Goal: Information Seeking & Learning: Learn about a topic

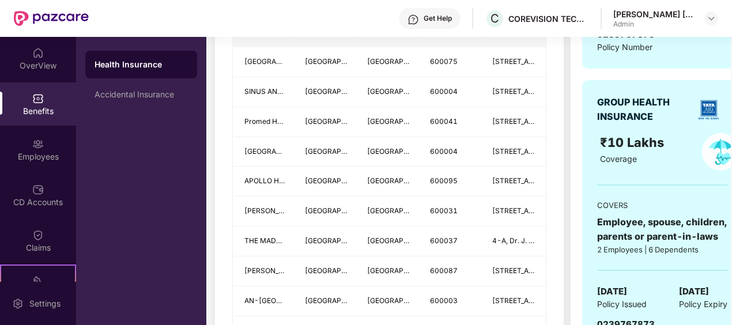
scroll to position [360, 0]
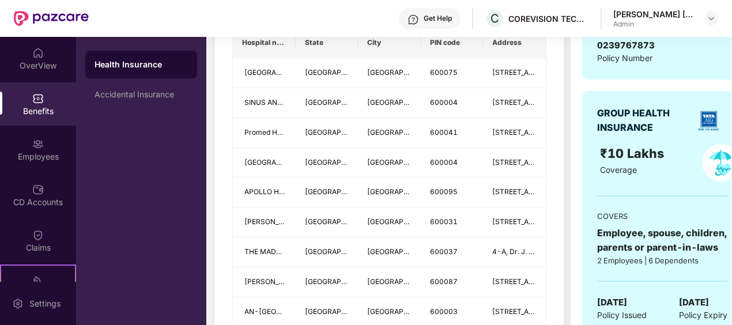
click at [36, 91] on div "Benefits" at bounding box center [38, 103] width 76 height 43
click at [27, 68] on div "OverView" at bounding box center [38, 66] width 76 height 12
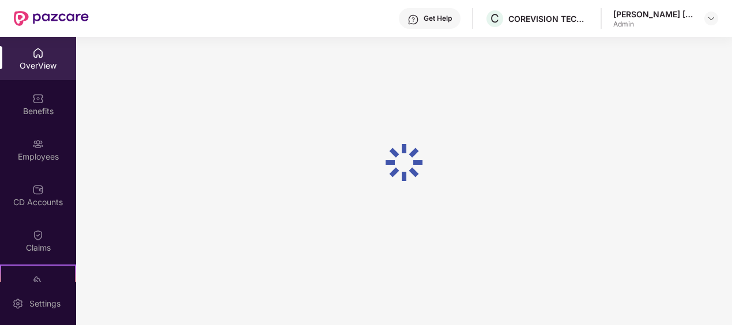
scroll to position [37, 0]
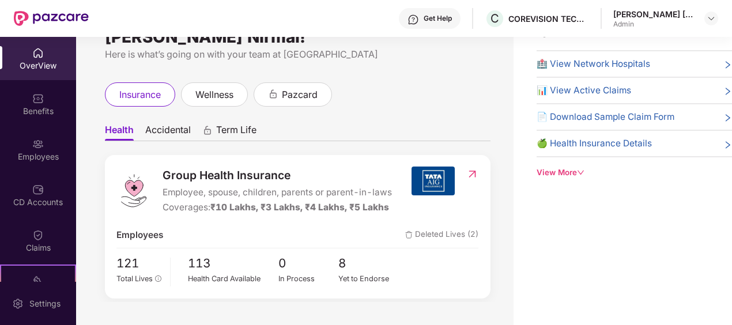
click at [679, 141] on div "🍏 Health Insurance Details" at bounding box center [635, 144] width 196 height 14
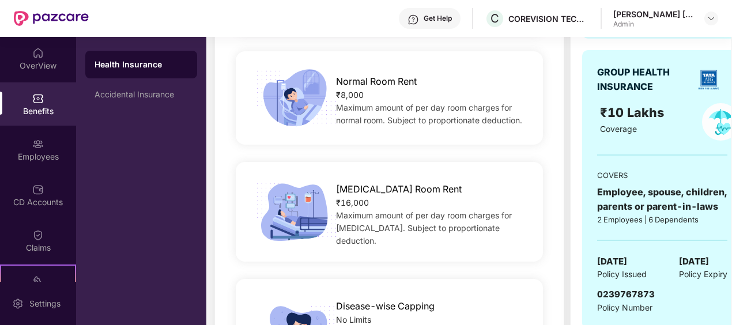
scroll to position [418, 0]
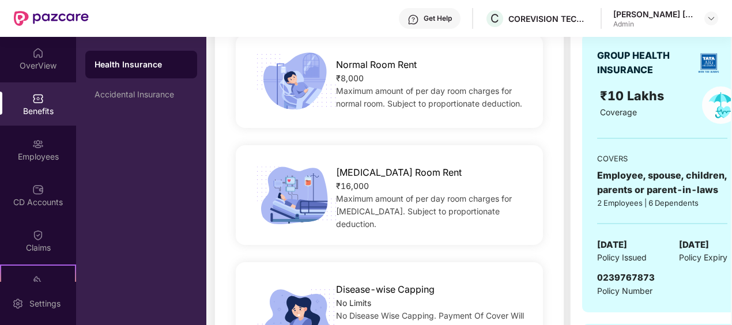
click at [648, 264] on div "GROUP HEALTH INSURANCE ₹10 Lakhs Coverage COVERS Employee, spouse, children, pa…" at bounding box center [663, 172] width 160 height 279
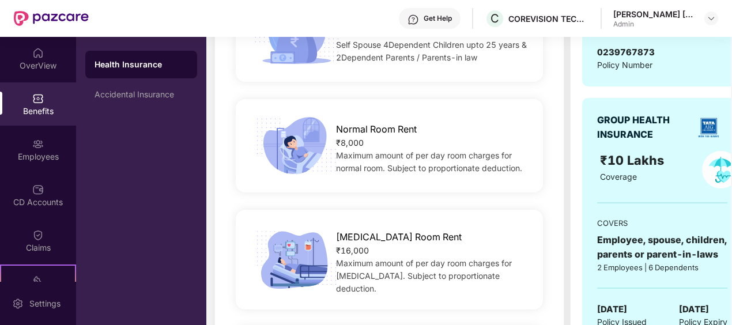
scroll to position [245, 0]
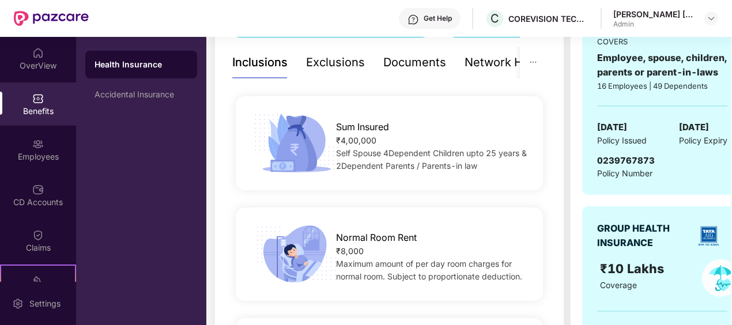
click at [352, 62] on div "Exclusions" at bounding box center [335, 63] width 59 height 18
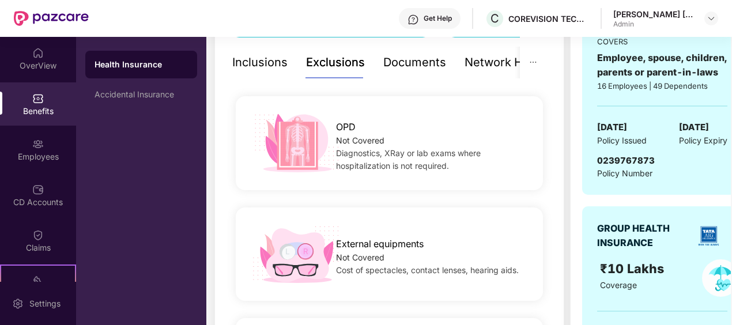
click at [419, 57] on div "Documents" at bounding box center [415, 63] width 63 height 18
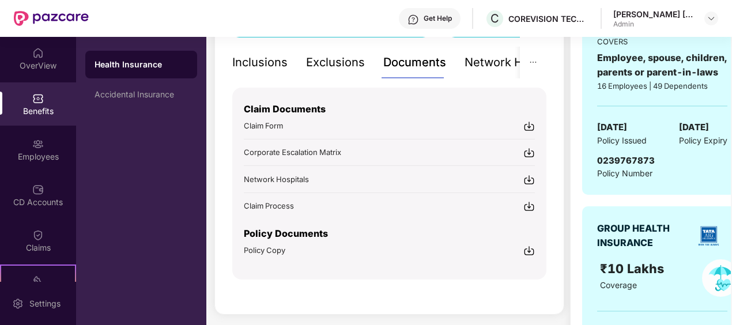
click at [261, 63] on div "Inclusions" at bounding box center [259, 63] width 55 height 18
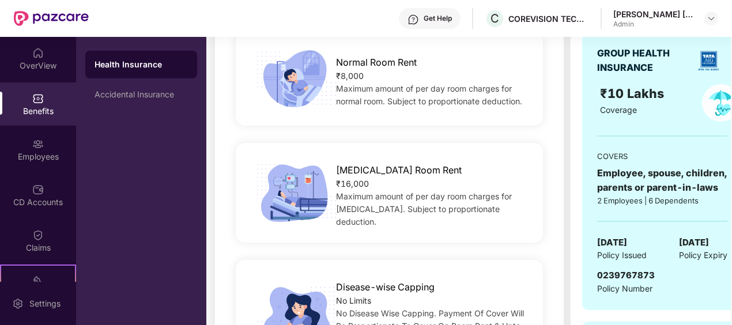
scroll to position [292, 0]
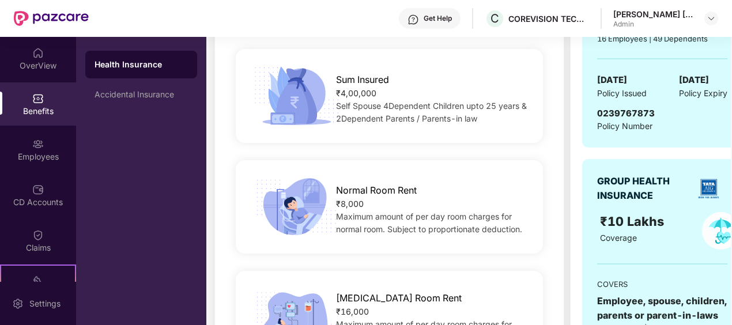
click at [665, 243] on div "₹10 Lakhs Coverage" at bounding box center [641, 230] width 96 height 37
click at [654, 241] on div "Coverage" at bounding box center [641, 238] width 82 height 13
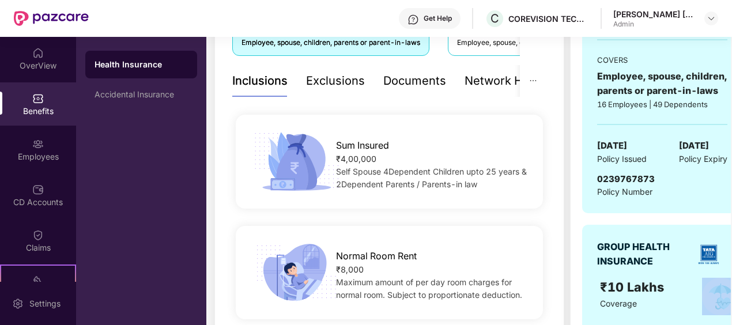
scroll to position [176, 0]
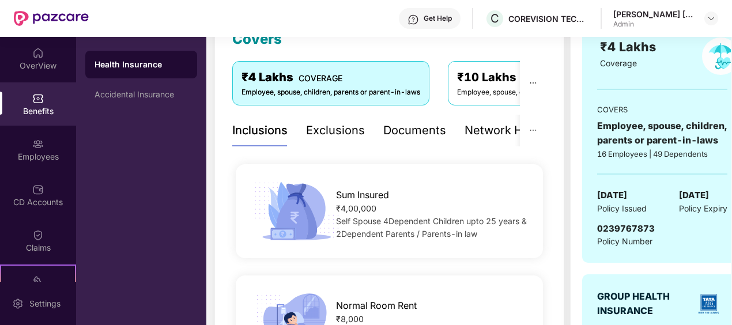
click at [397, 128] on div "Documents" at bounding box center [415, 131] width 63 height 18
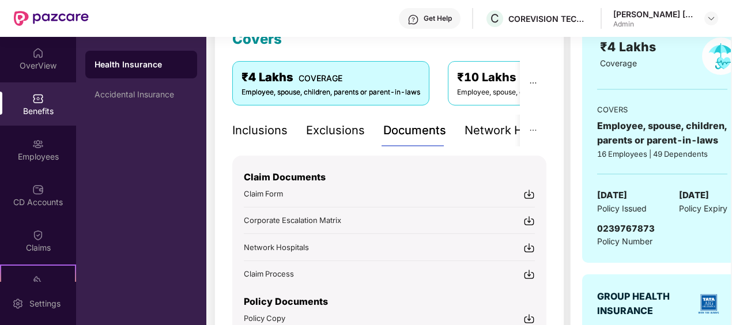
click at [504, 127] on div "Network Hospitals" at bounding box center [515, 131] width 101 height 18
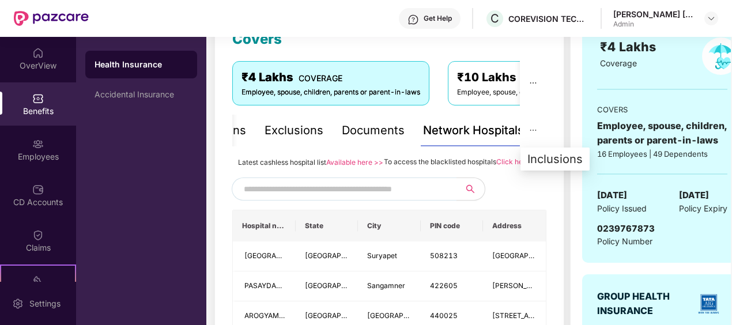
click at [539, 129] on button "button" at bounding box center [533, 131] width 27 height 32
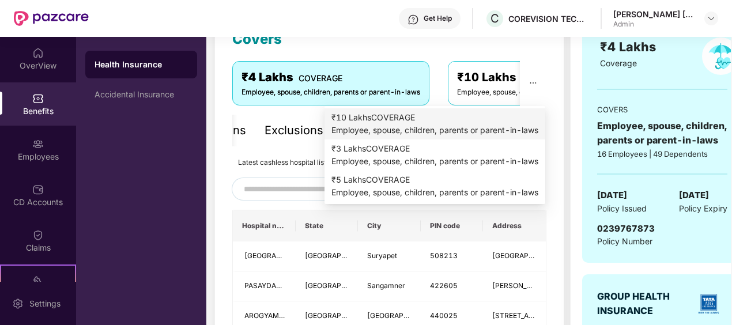
click at [462, 121] on div "₹10 Lakhs COVERAGE" at bounding box center [435, 117] width 207 height 13
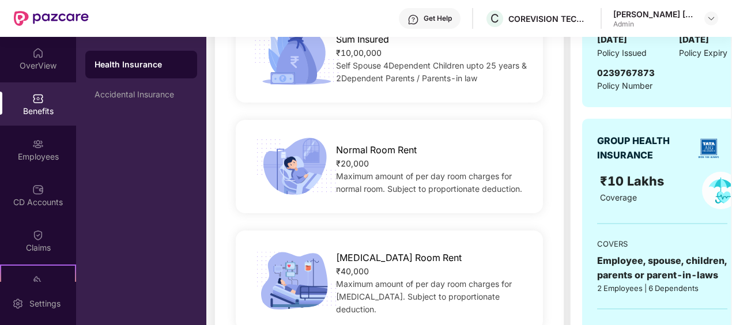
scroll to position [350, 0]
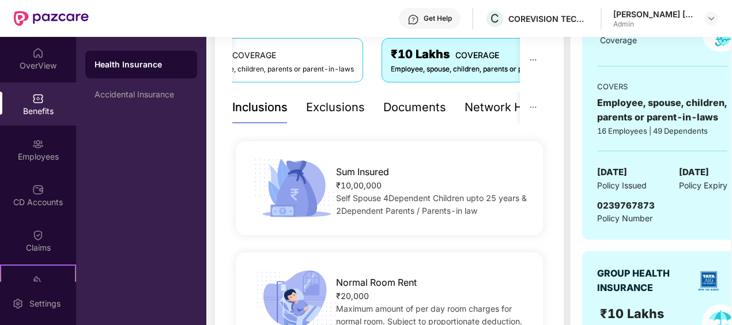
scroll to position [176, 0]
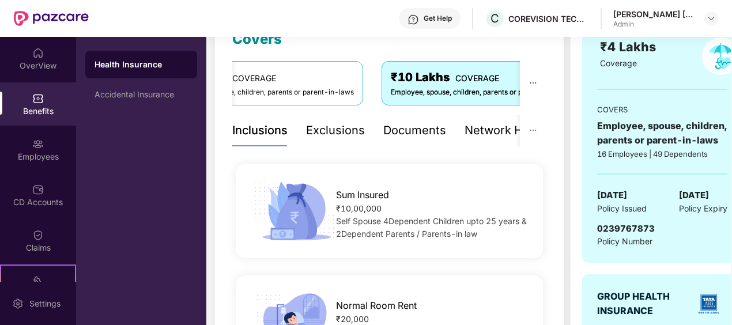
click at [275, 78] on div "₹4 Lakhs COVERAGE" at bounding box center [264, 78] width 179 height 18
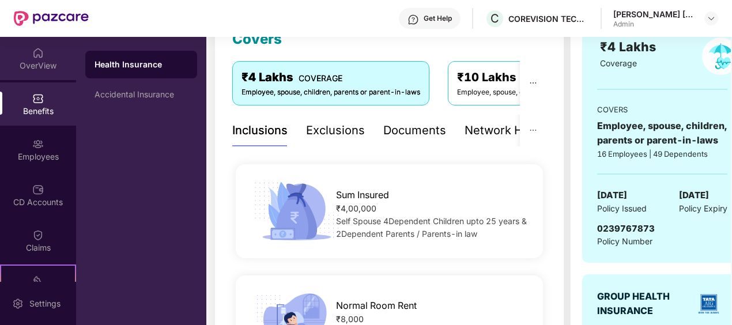
click at [32, 56] on img at bounding box center [38, 53] width 12 height 12
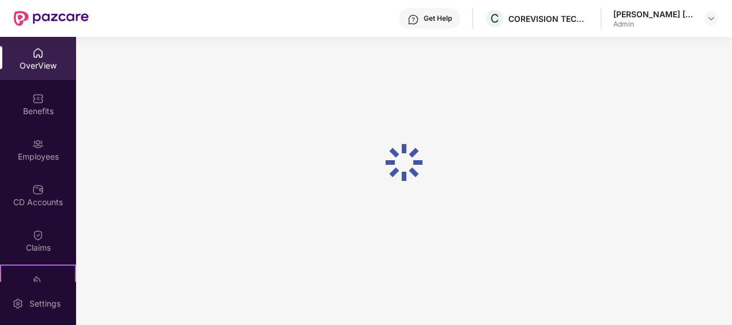
scroll to position [37, 0]
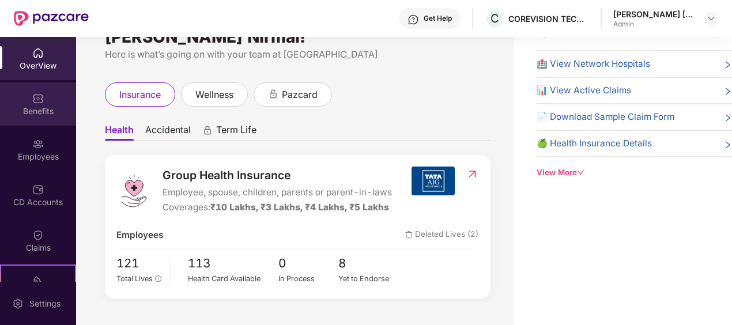
click at [30, 106] on div "Benefits" at bounding box center [38, 112] width 76 height 12
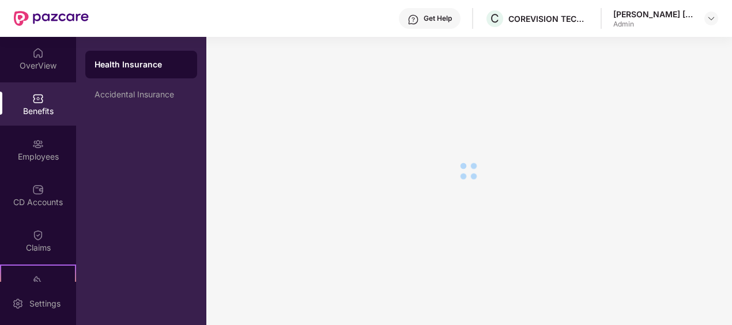
scroll to position [20, 0]
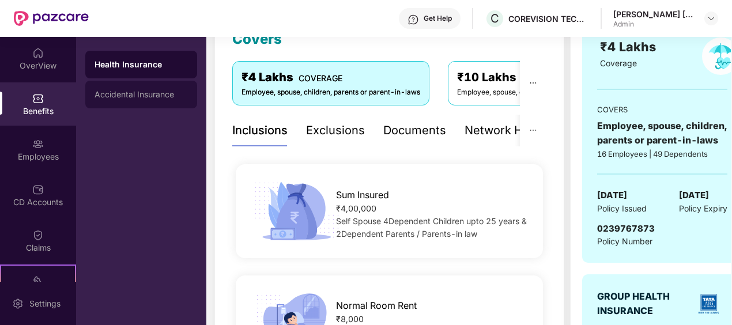
click at [135, 90] on div "Accidental Insurance" at bounding box center [141, 94] width 93 height 9
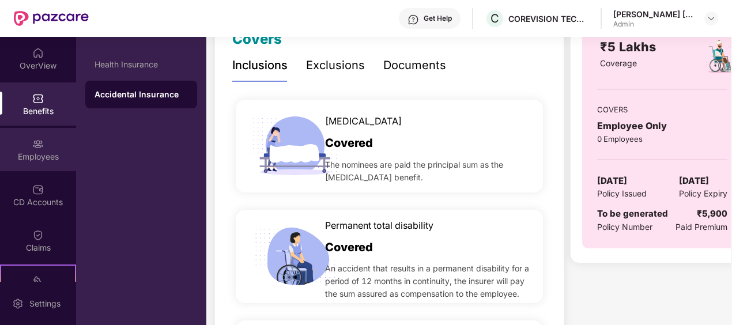
click at [42, 158] on div "Employees" at bounding box center [38, 157] width 76 height 12
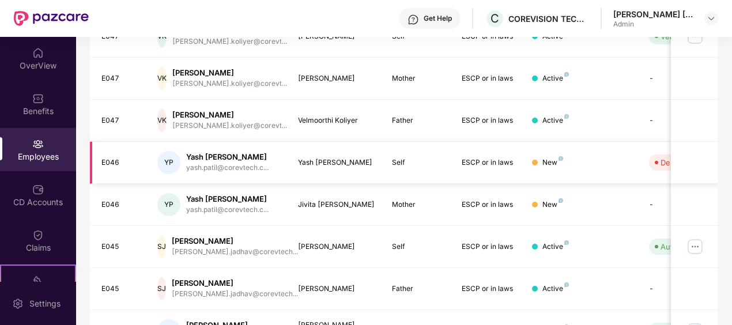
scroll to position [0, 0]
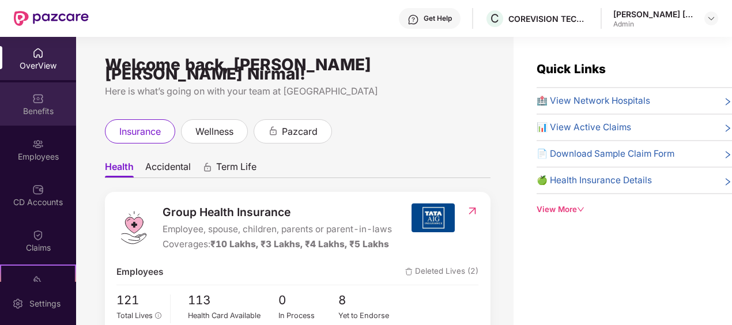
click at [57, 111] on div "Benefits" at bounding box center [38, 112] width 76 height 12
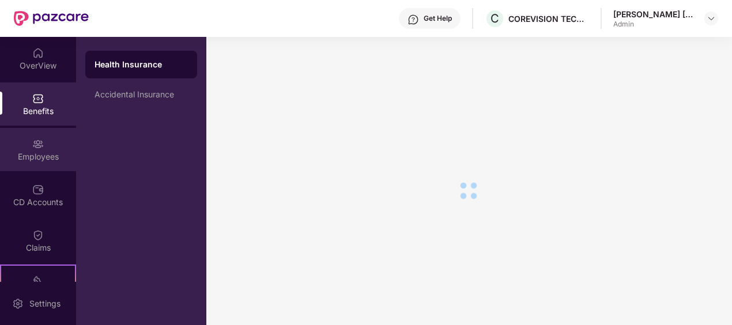
click at [57, 144] on div "Employees" at bounding box center [38, 149] width 76 height 43
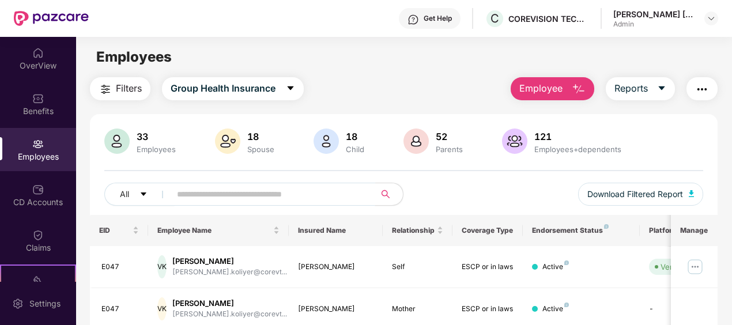
click at [237, 183] on span at bounding box center [269, 194] width 212 height 23
click at [237, 189] on input "text" at bounding box center [268, 194] width 183 height 17
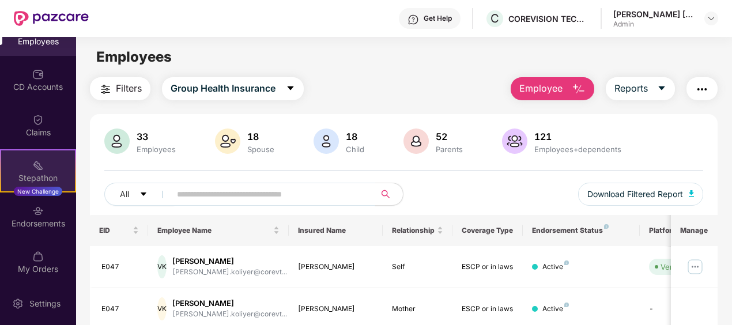
scroll to position [165, 0]
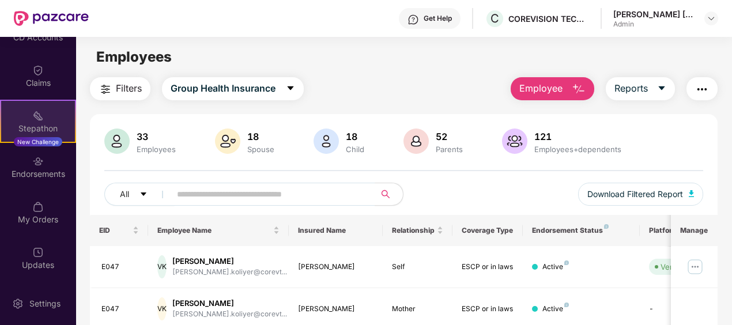
click at [46, 119] on div "Stepathon New Challenge" at bounding box center [38, 121] width 76 height 43
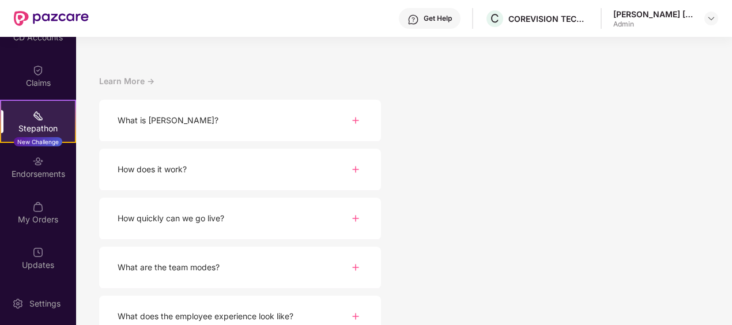
scroll to position [173, 0]
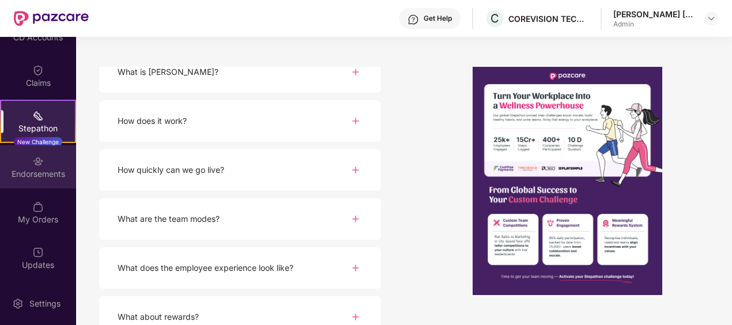
click at [50, 163] on div "Endorsements" at bounding box center [38, 166] width 76 height 43
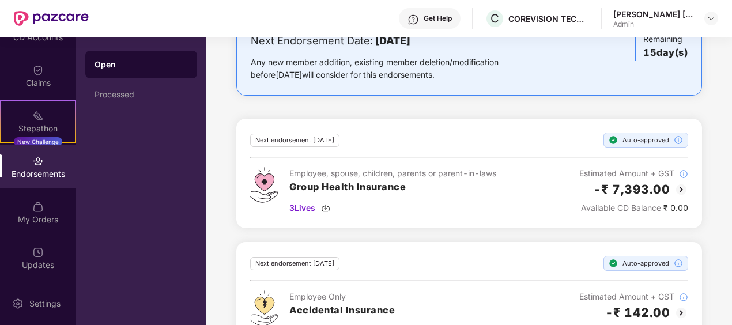
scroll to position [382, 0]
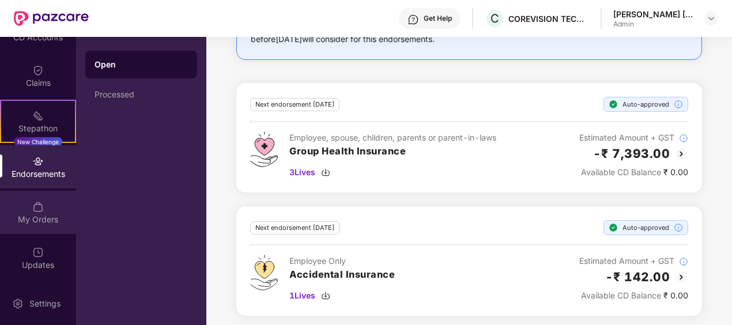
click at [37, 222] on div "My Orders" at bounding box center [38, 220] width 76 height 12
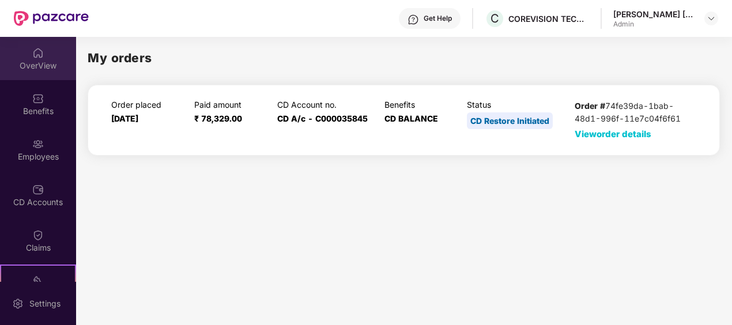
click at [51, 67] on div "OverView" at bounding box center [38, 66] width 76 height 12
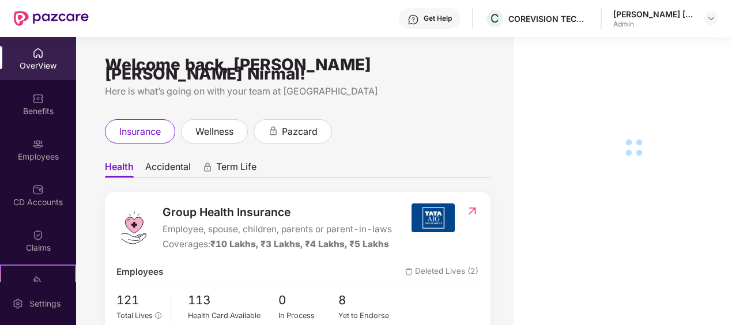
click at [53, 107] on div "Benefits" at bounding box center [38, 112] width 76 height 12
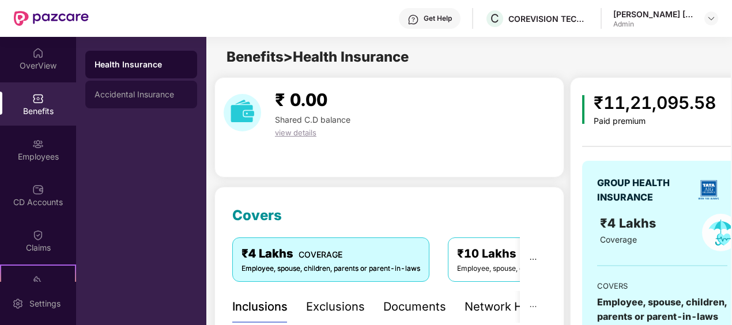
click at [176, 95] on div "Accidental Insurance" at bounding box center [141, 94] width 93 height 9
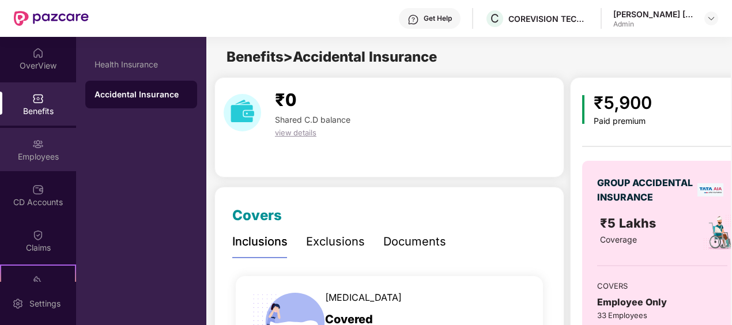
click at [32, 145] on img at bounding box center [38, 144] width 12 height 12
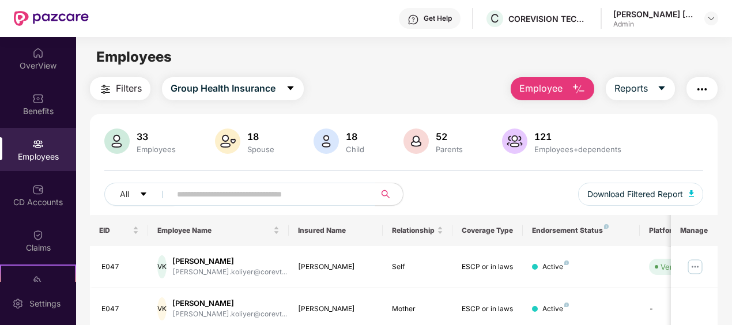
click at [259, 195] on input "text" at bounding box center [268, 194] width 183 height 17
click at [43, 197] on div "CD Accounts" at bounding box center [38, 203] width 76 height 12
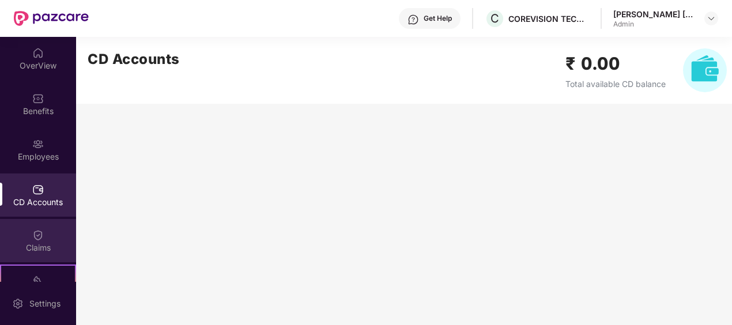
click at [48, 241] on div "Claims" at bounding box center [38, 240] width 76 height 43
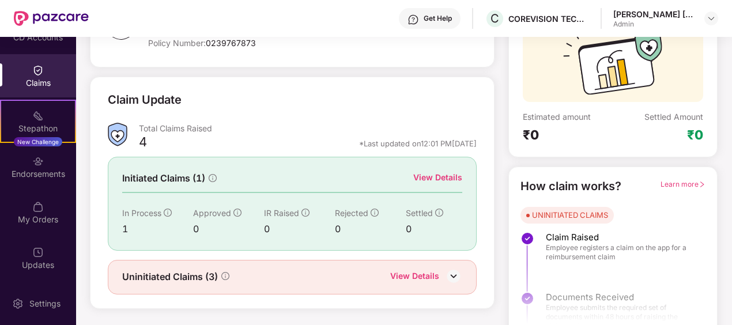
scroll to position [126, 0]
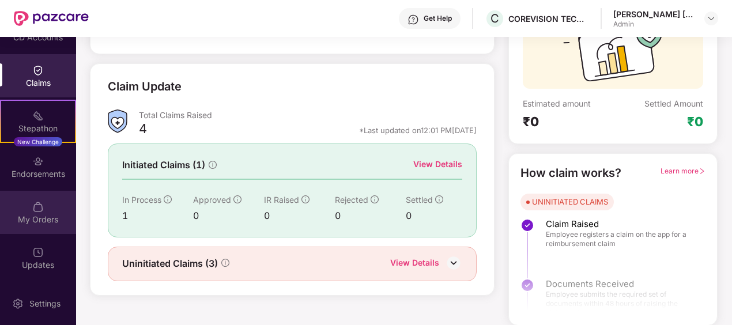
click at [42, 214] on div "My Orders" at bounding box center [38, 220] width 76 height 12
